Goal: Task Accomplishment & Management: Complete application form

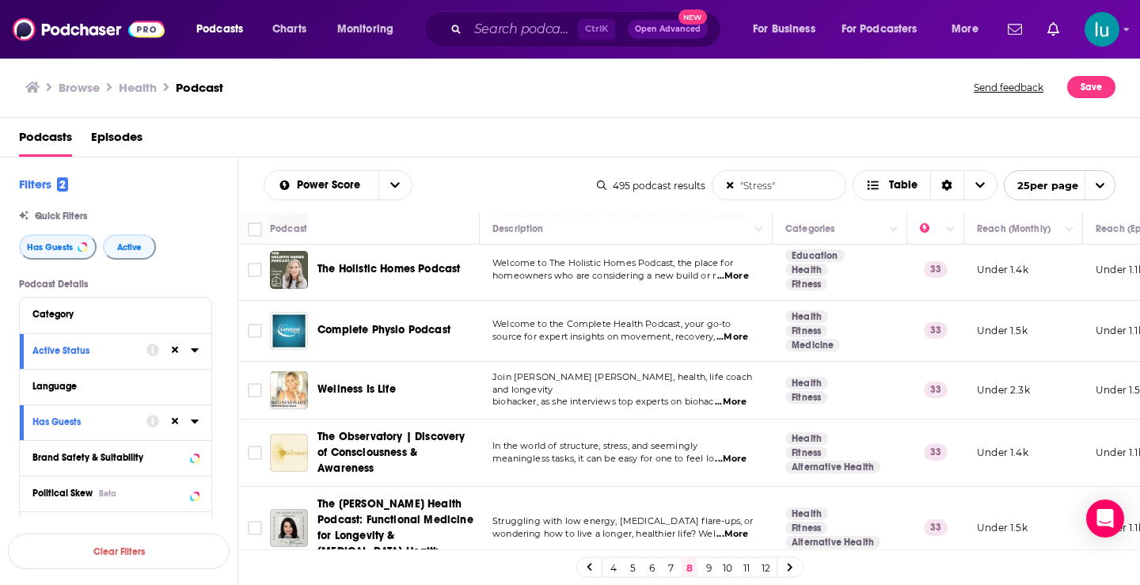
scroll to position [373, 0]
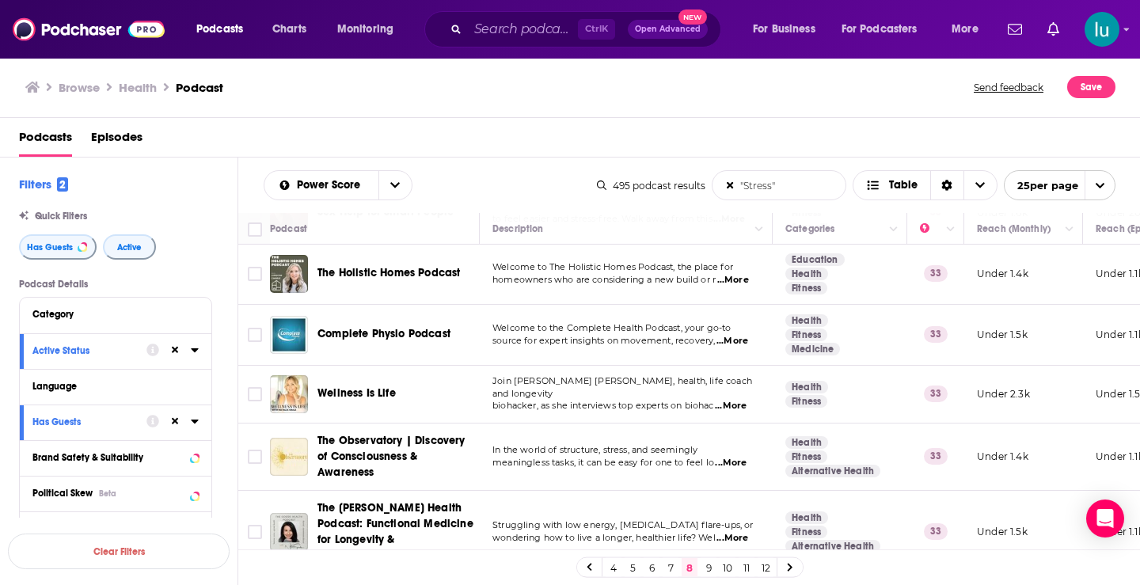
click at [741, 400] on span "...More" at bounding box center [731, 406] width 32 height 13
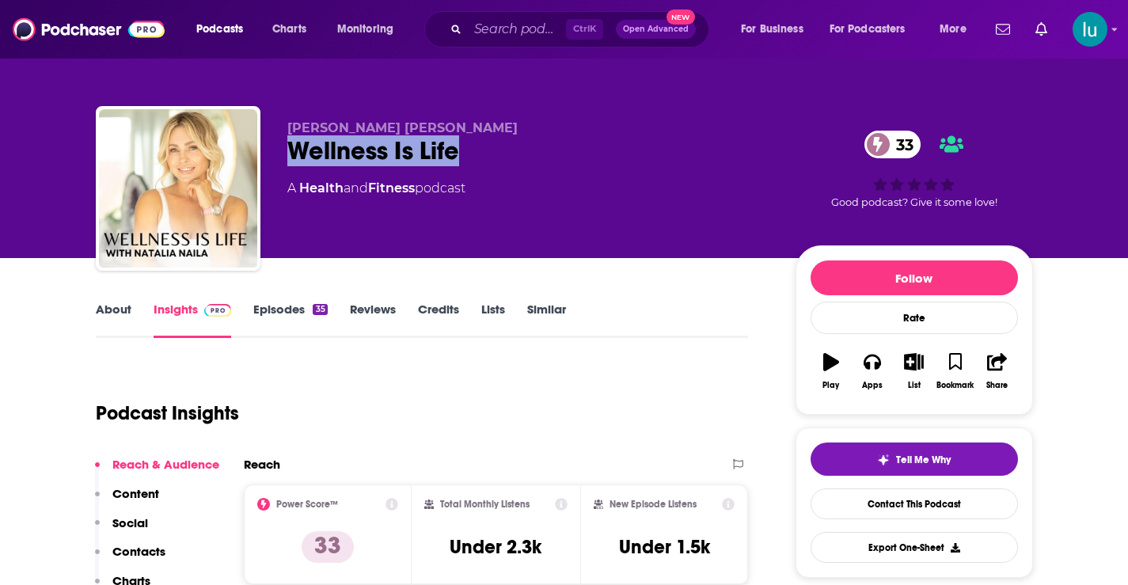
drag, startPoint x: 287, startPoint y: 147, endPoint x: 466, endPoint y: 155, distance: 179.1
click at [466, 155] on div "Wellness Is Life 33" at bounding box center [528, 150] width 483 height 31
copy h2 "Wellness Is Life"
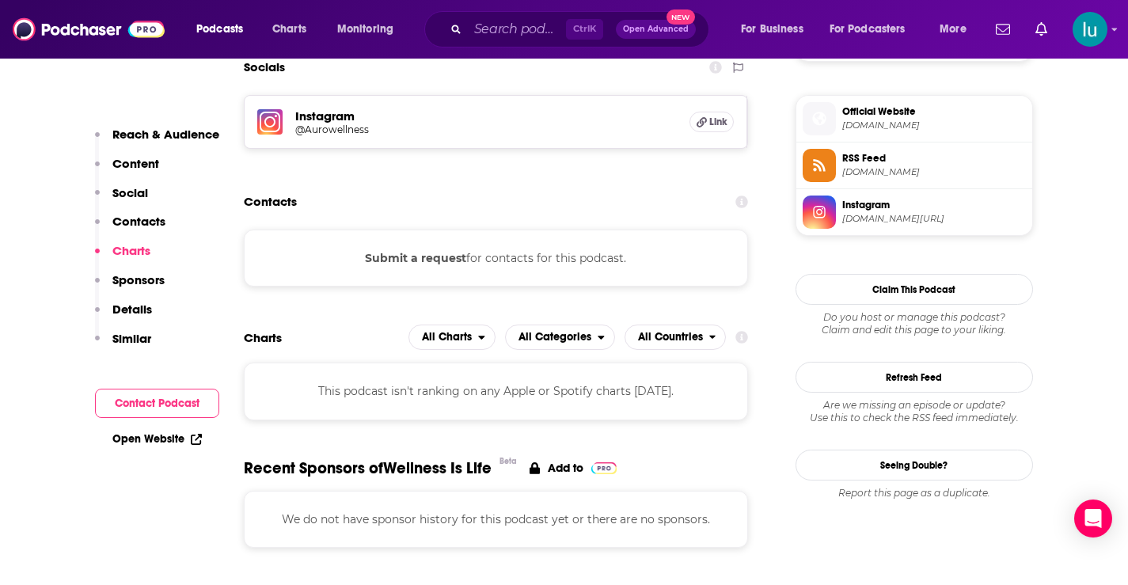
scroll to position [1089, 0]
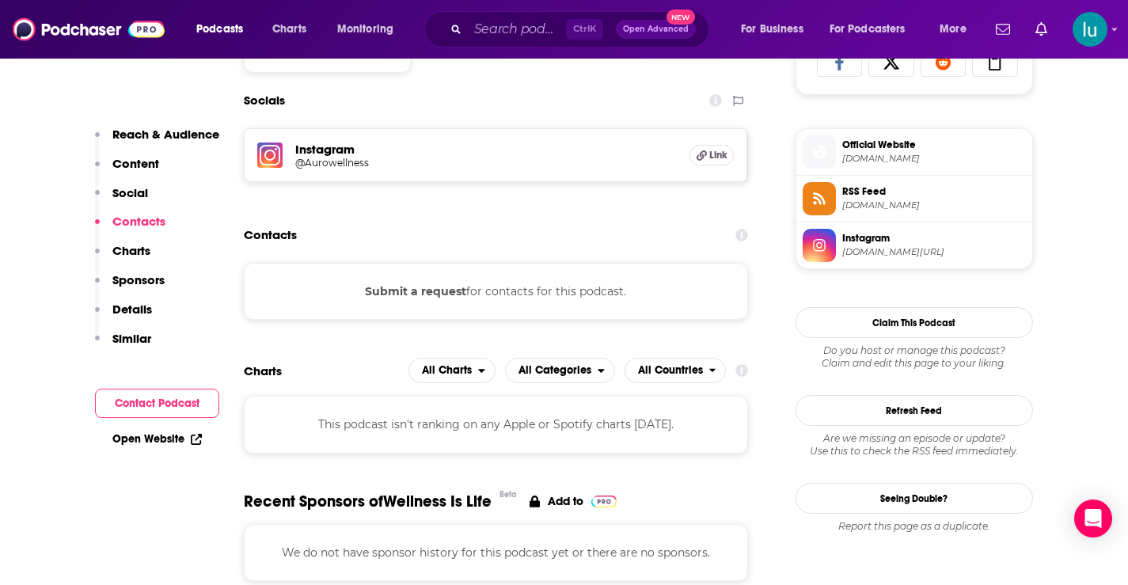
click at [424, 295] on button "Submit a request" at bounding box center [415, 291] width 101 height 17
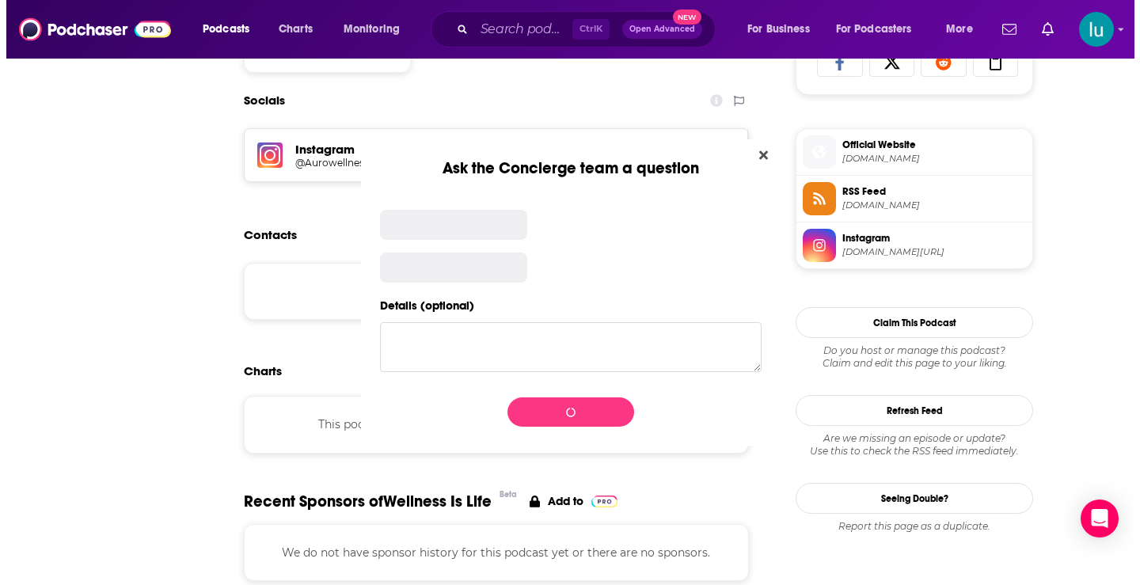
scroll to position [0, 0]
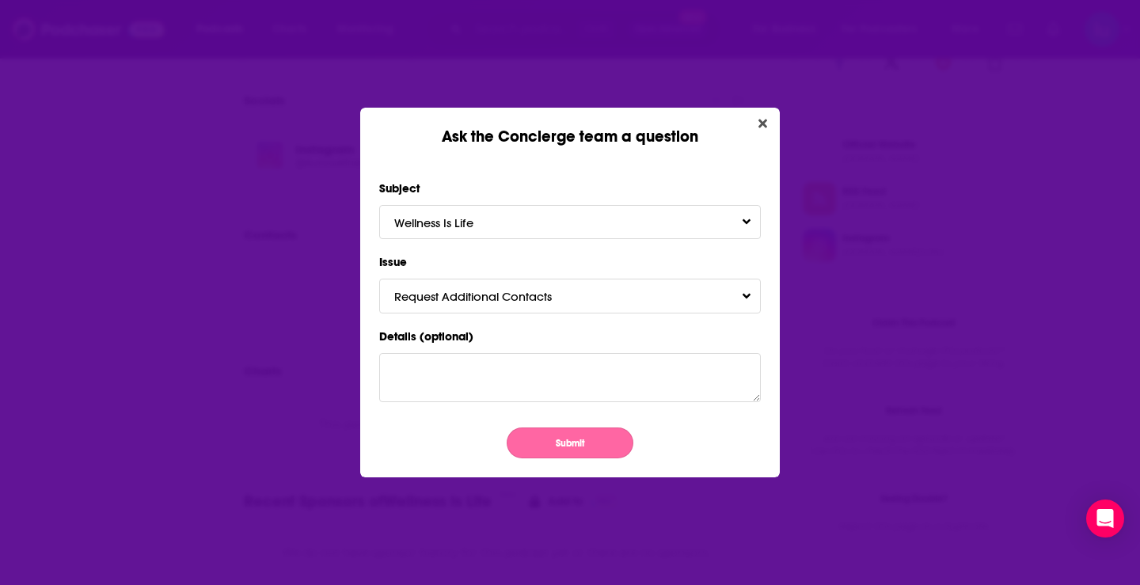
click at [576, 443] on button "Submit" at bounding box center [570, 443] width 127 height 31
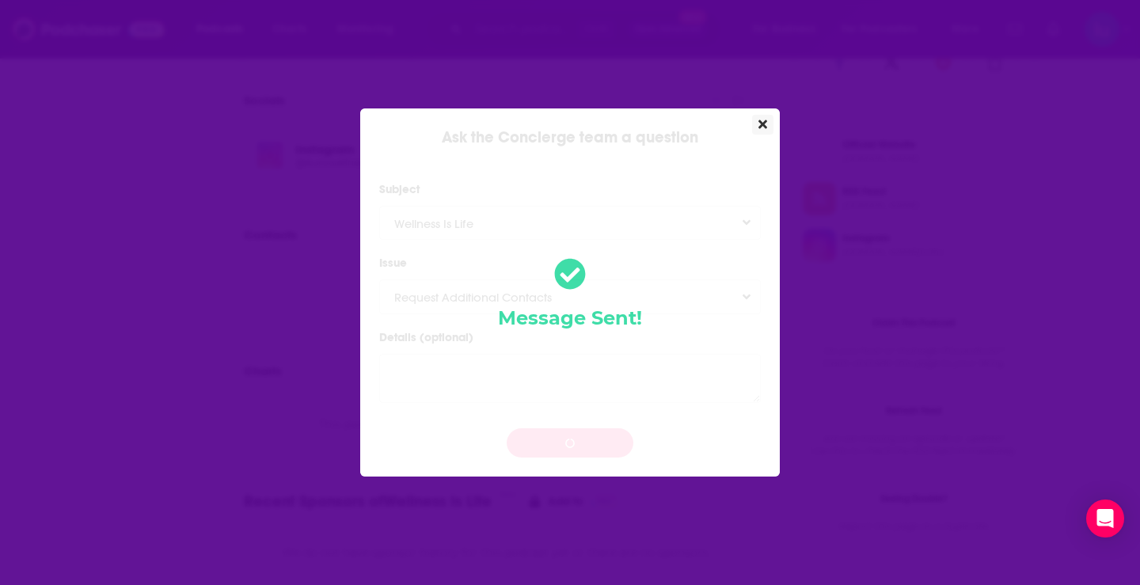
click at [761, 124] on icon "Close" at bounding box center [762, 124] width 9 height 9
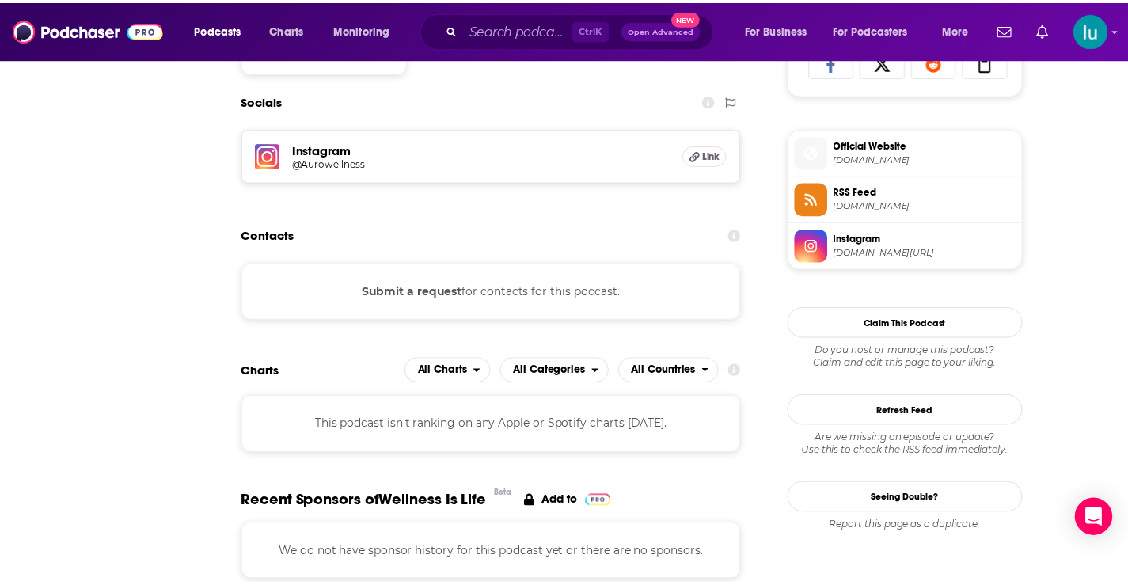
scroll to position [1089, 0]
